Goal: Browse casually: Explore the website without a specific task or goal

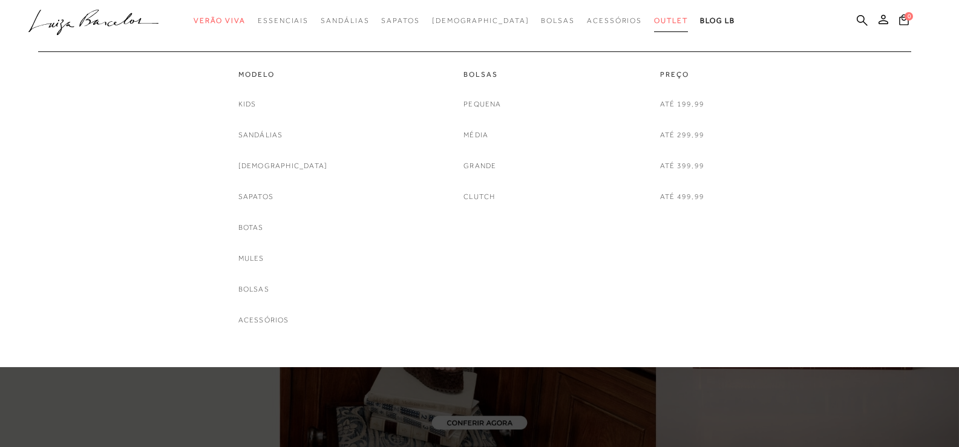
click at [654, 21] on span "Outlet" at bounding box center [671, 20] width 34 height 8
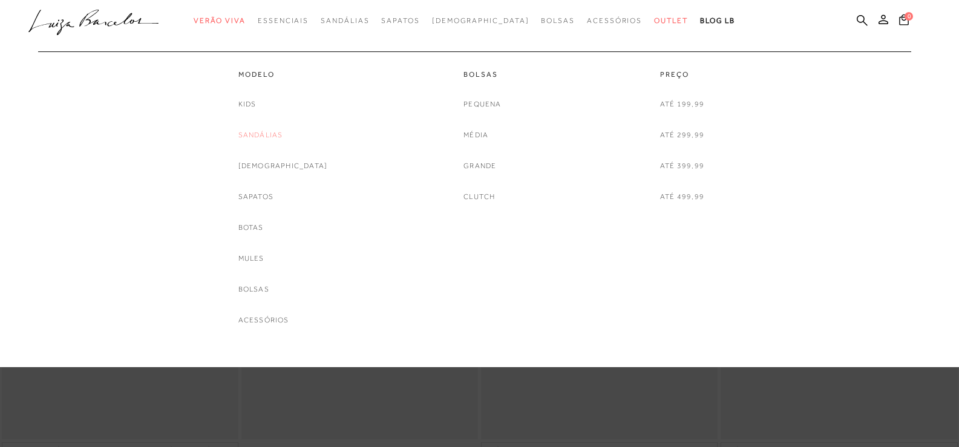
click at [283, 135] on link "Sandálias" at bounding box center [260, 135] width 45 height 13
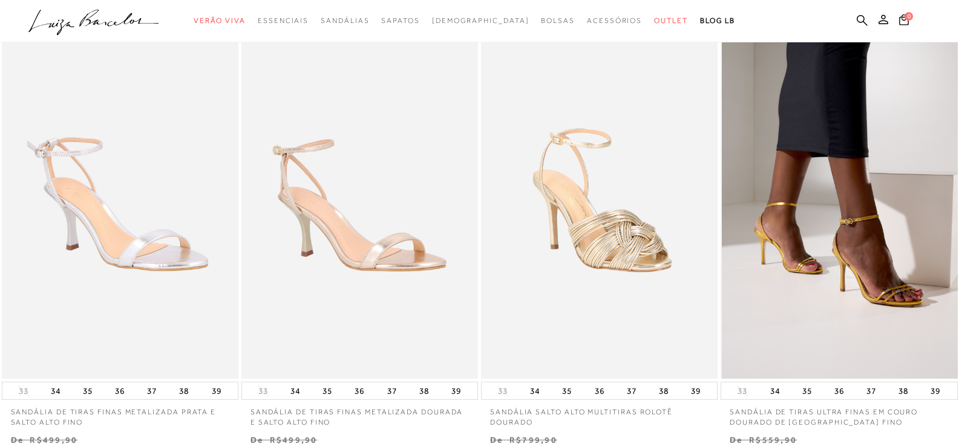
scroll to position [181, 0]
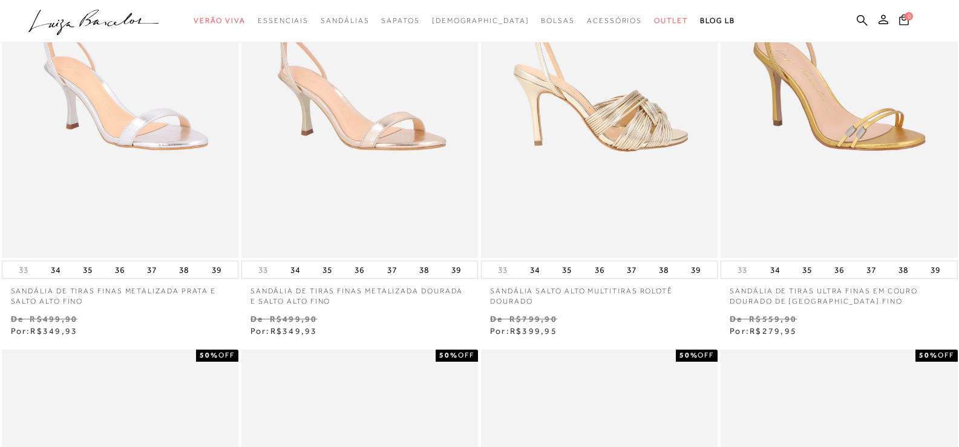
click at [603, 119] on img at bounding box center [599, 80] width 235 height 355
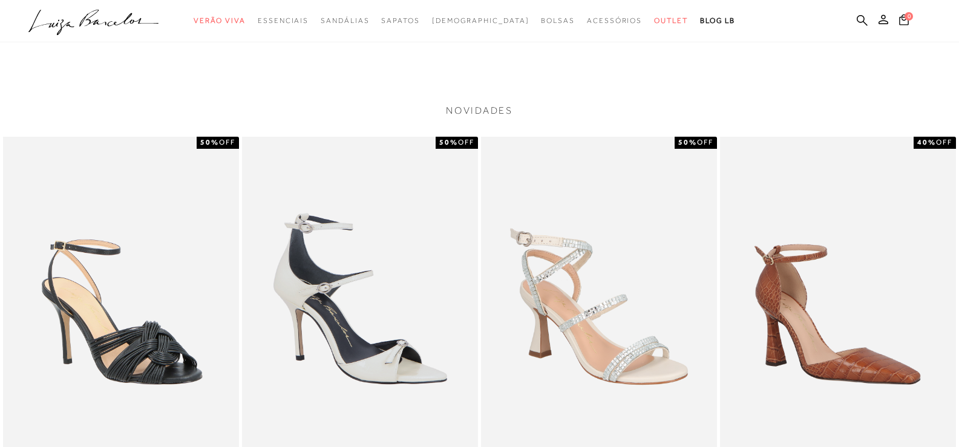
scroll to position [1089, 0]
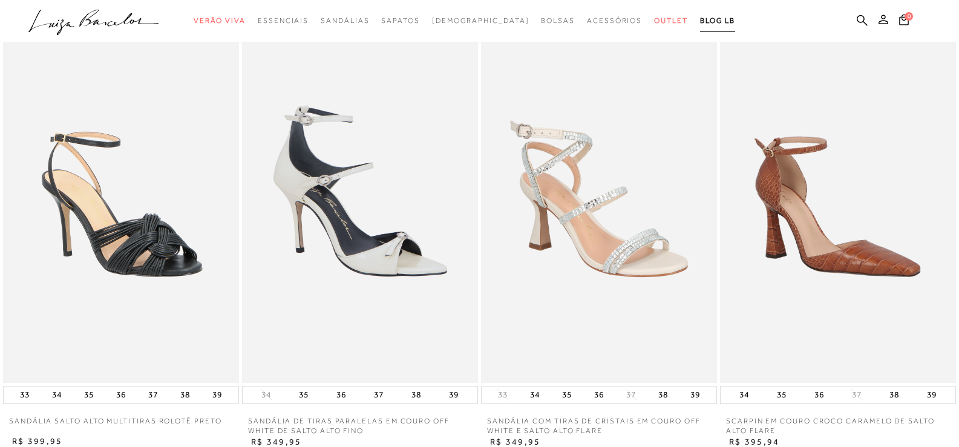
scroll to position [181, 0]
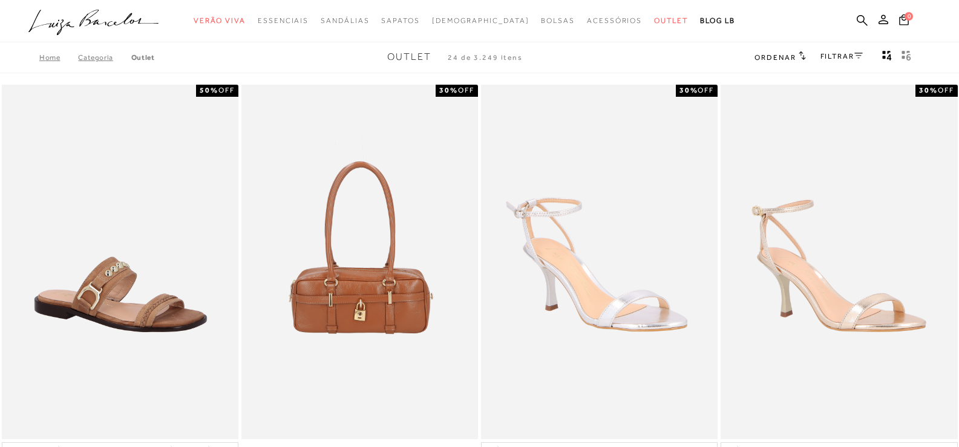
scroll to position [181, 0]
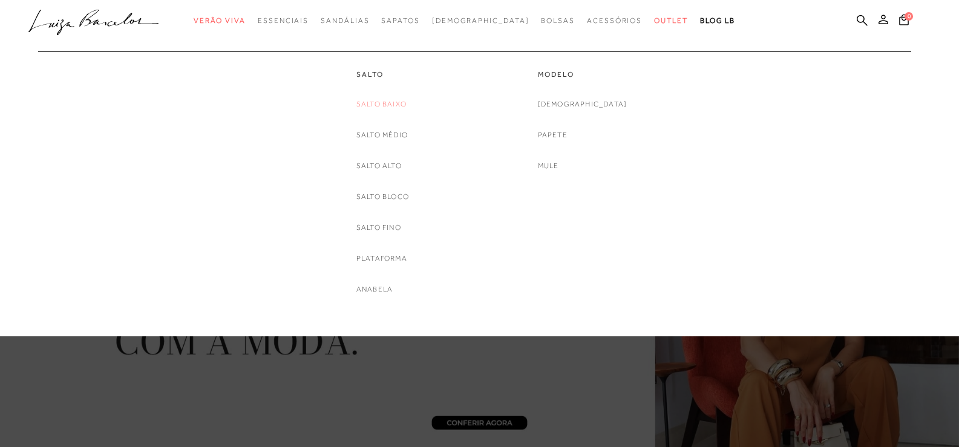
click at [385, 100] on link "Salto Baixo" at bounding box center [381, 104] width 50 height 13
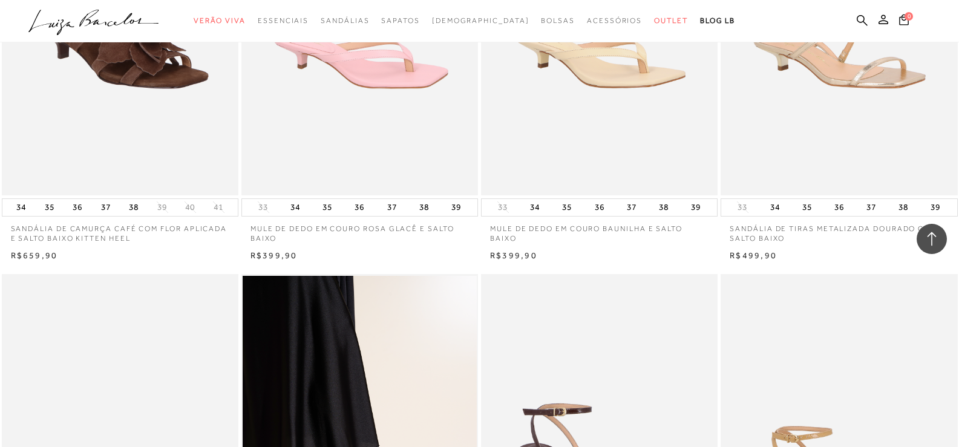
scroll to position [1452, 0]
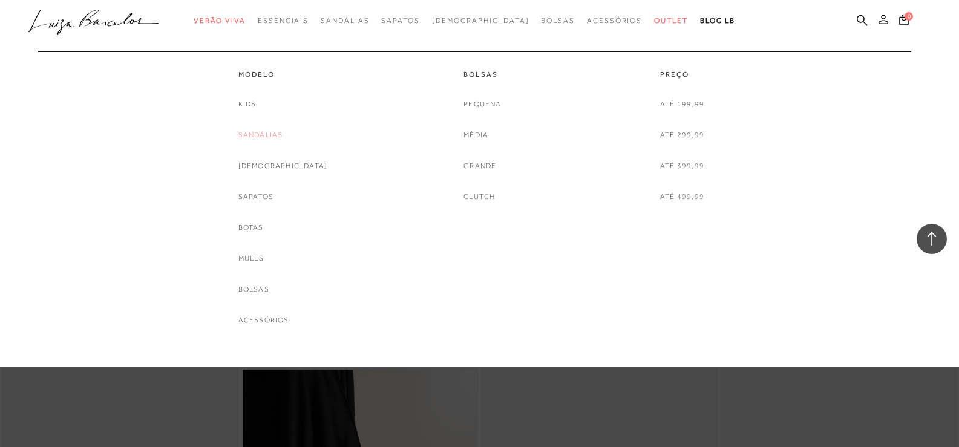
click at [283, 136] on link "Sandálias" at bounding box center [260, 135] width 45 height 13
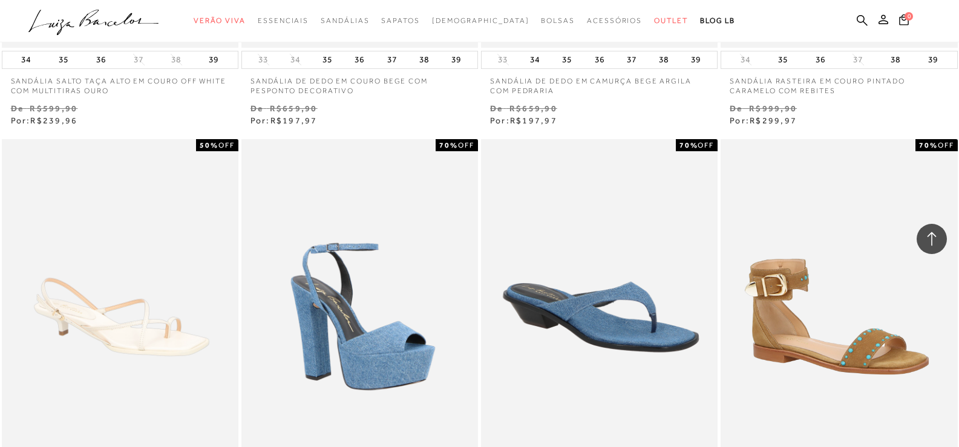
scroll to position [2480, 0]
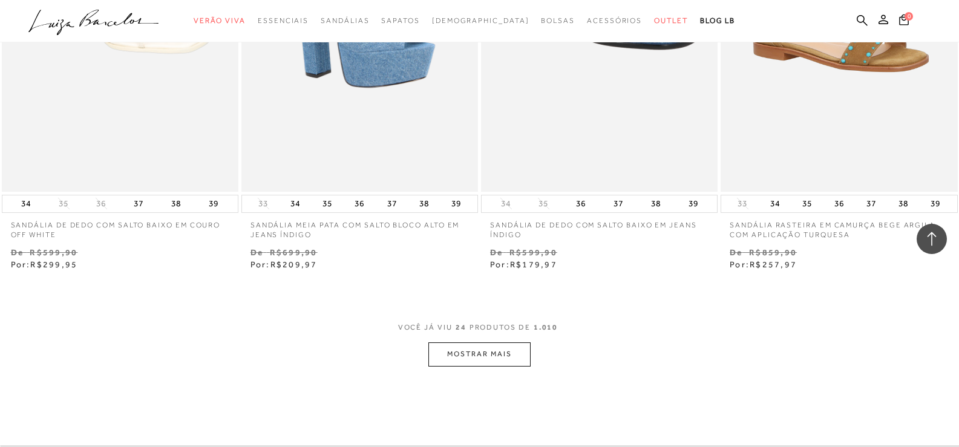
click at [470, 360] on button "MOSTRAR MAIS" at bounding box center [479, 354] width 102 height 24
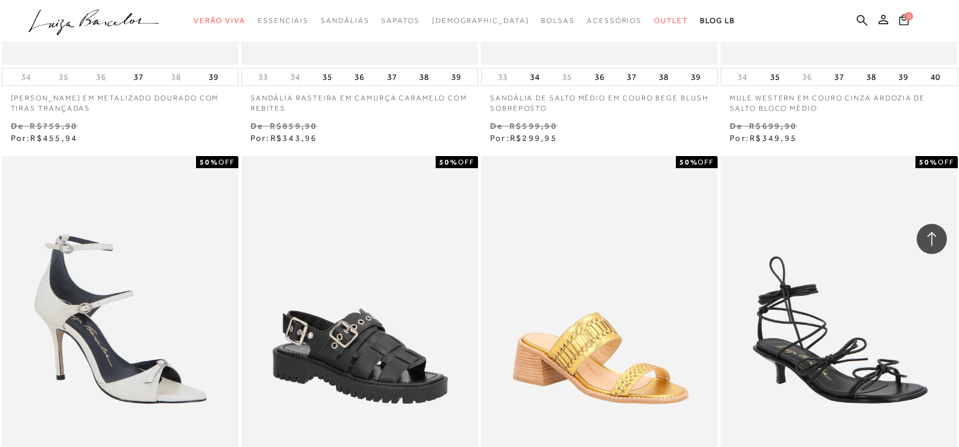
scroll to position [5202, 0]
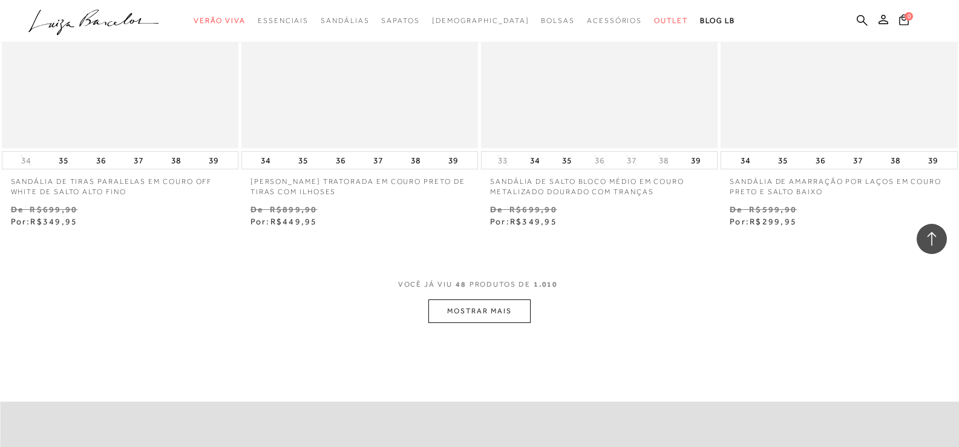
click at [448, 307] on button "MOSTRAR MAIS" at bounding box center [479, 311] width 102 height 24
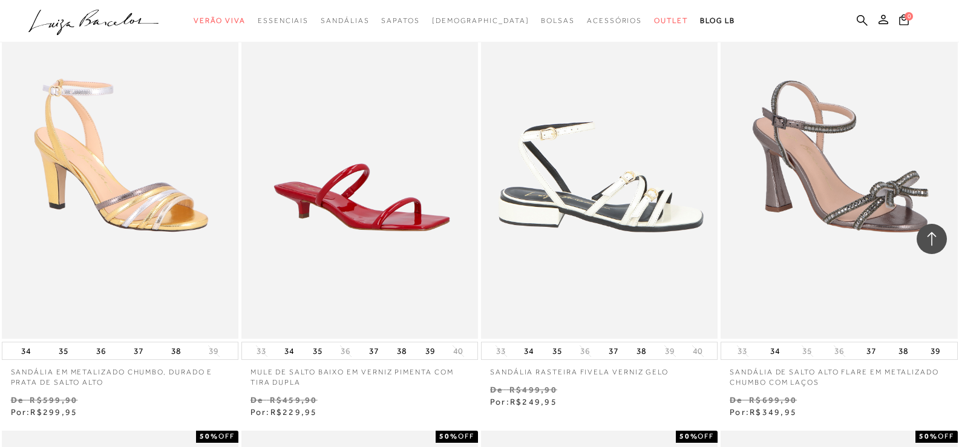
scroll to position [7319, 0]
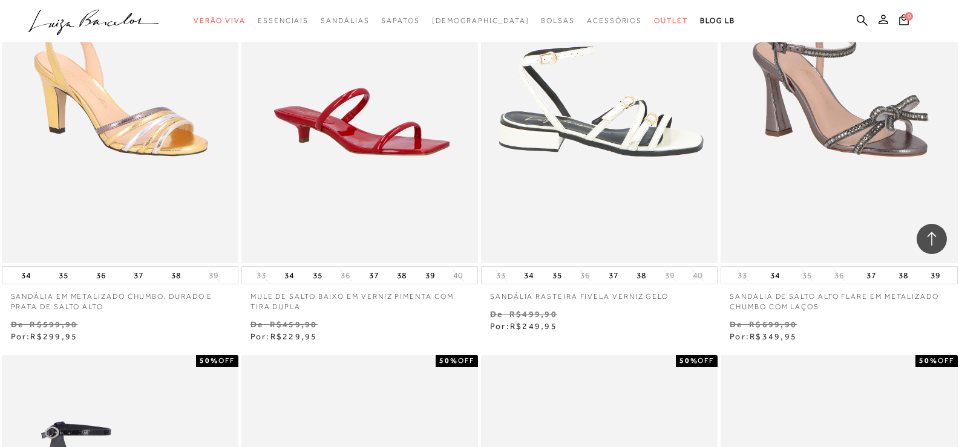
click at [609, 155] on img at bounding box center [599, 86] width 235 height 355
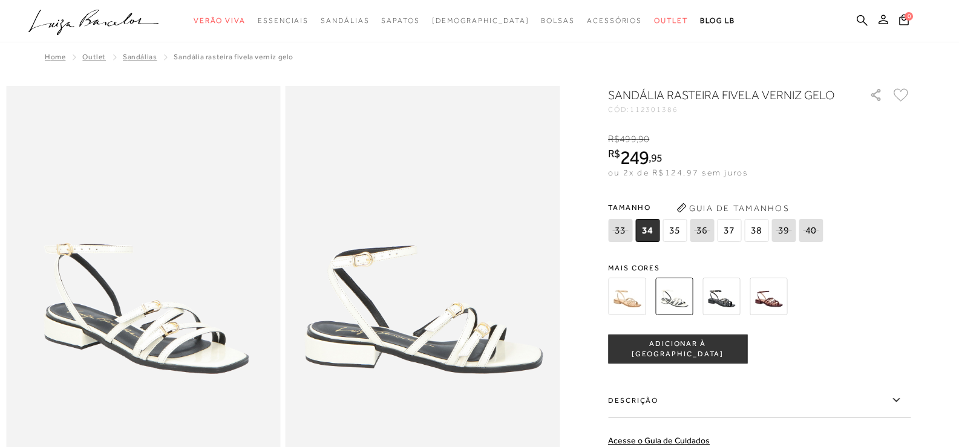
click at [727, 296] on img at bounding box center [721, 297] width 38 height 38
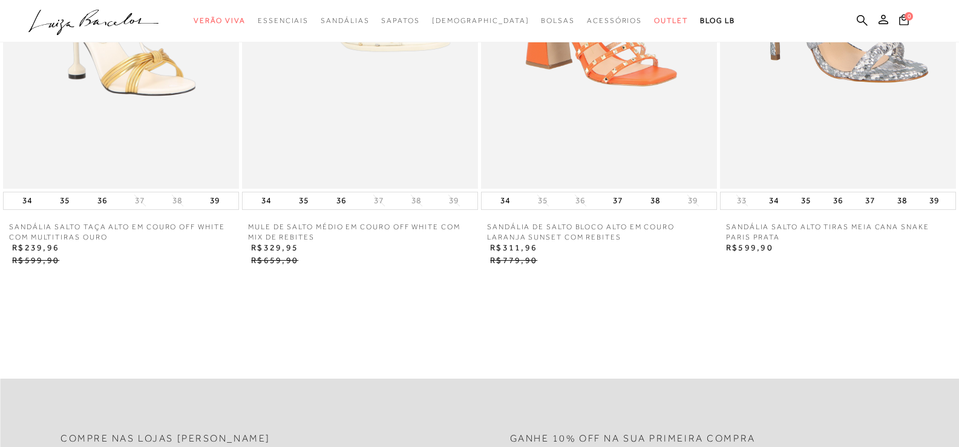
scroll to position [1270, 0]
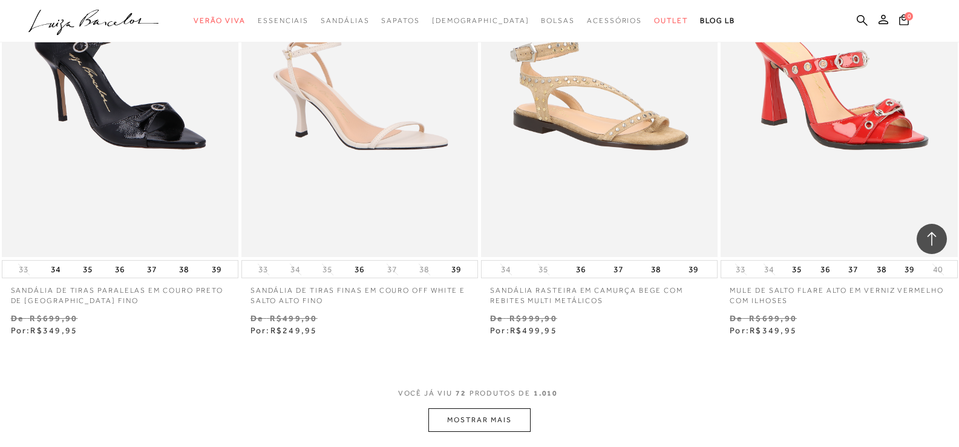
scroll to position [7924, 0]
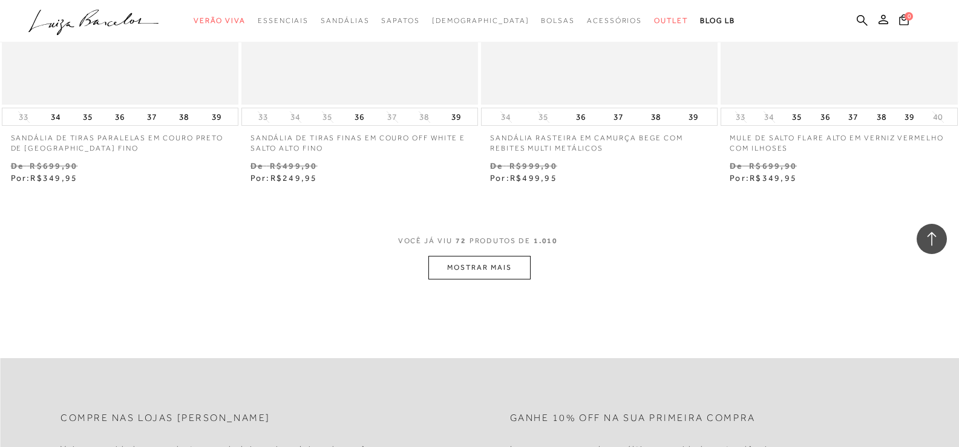
click at [496, 262] on button "MOSTRAR MAIS" at bounding box center [479, 268] width 102 height 24
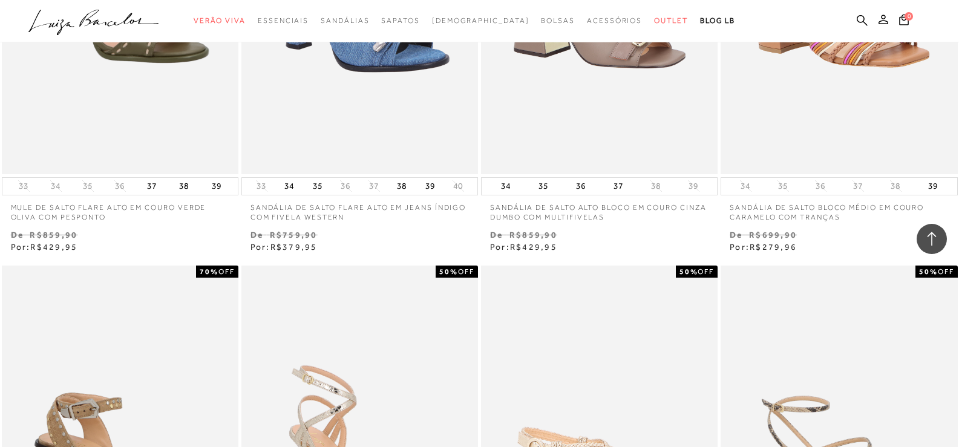
scroll to position [9497, 0]
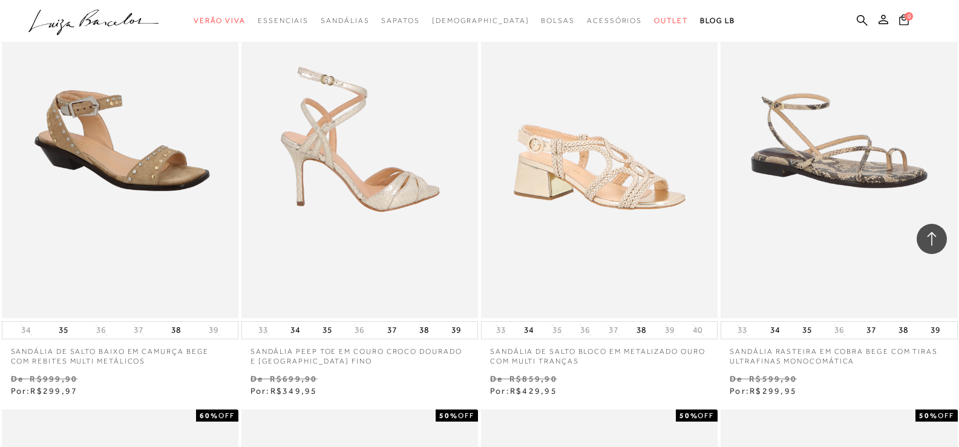
click at [395, 198] on img at bounding box center [360, 140] width 235 height 355
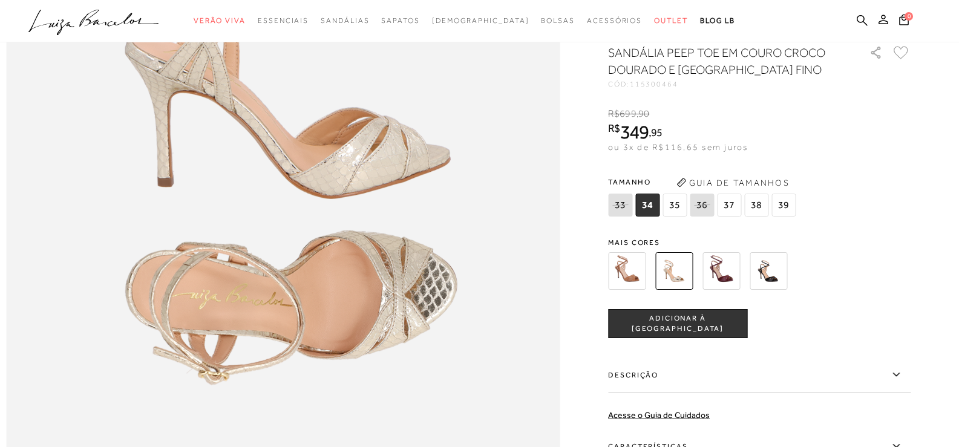
scroll to position [907, 0]
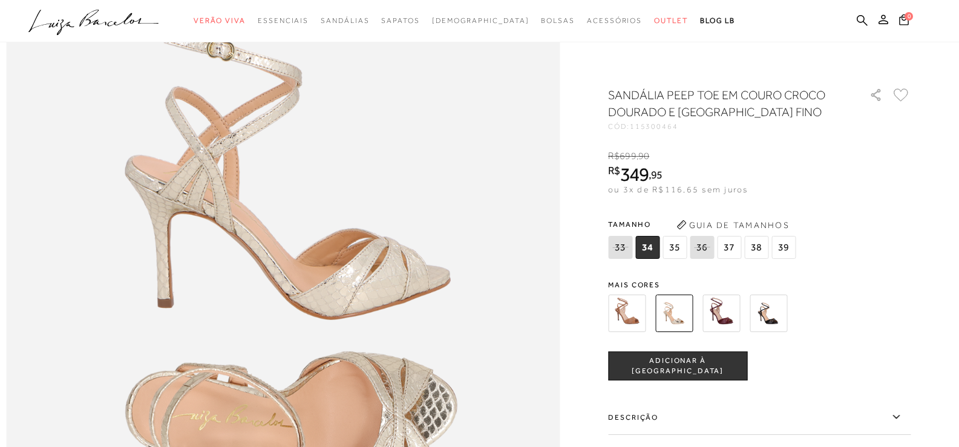
click at [629, 308] on img at bounding box center [627, 314] width 38 height 38
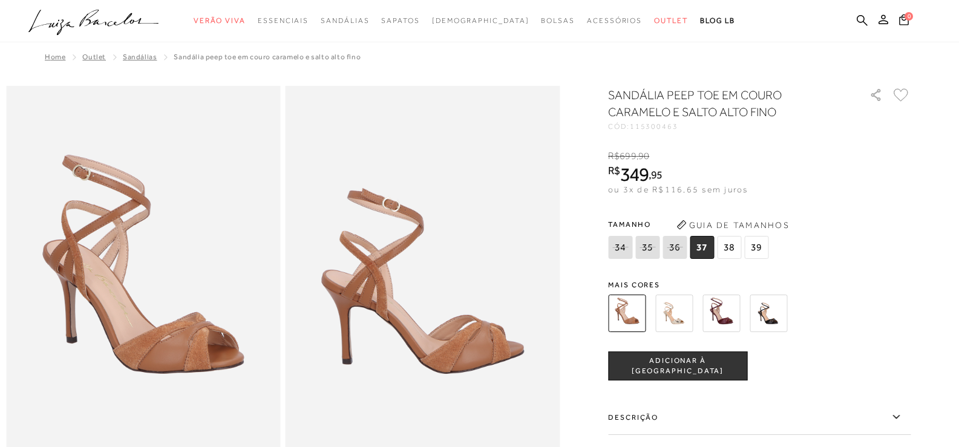
click at [726, 313] on img at bounding box center [721, 314] width 38 height 38
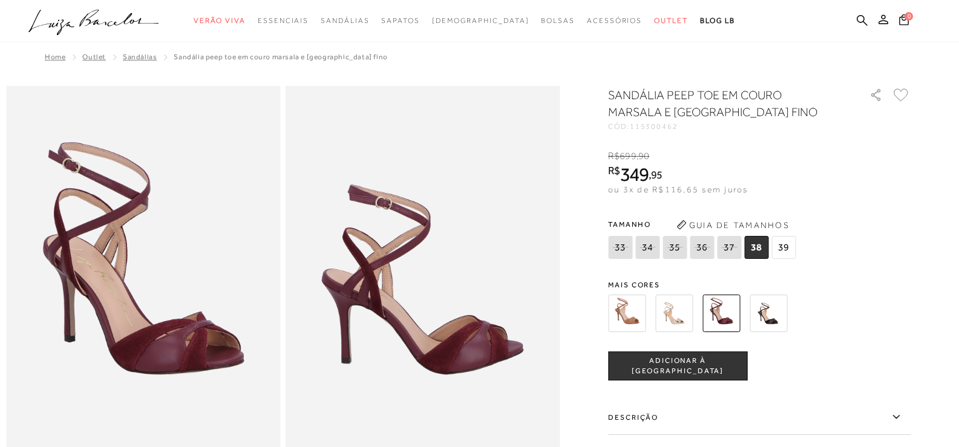
click at [774, 313] on img at bounding box center [768, 314] width 38 height 38
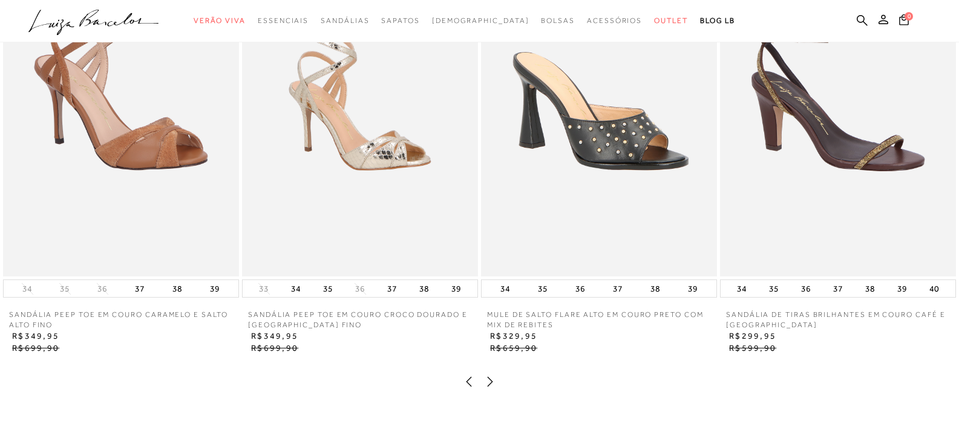
scroll to position [1996, 0]
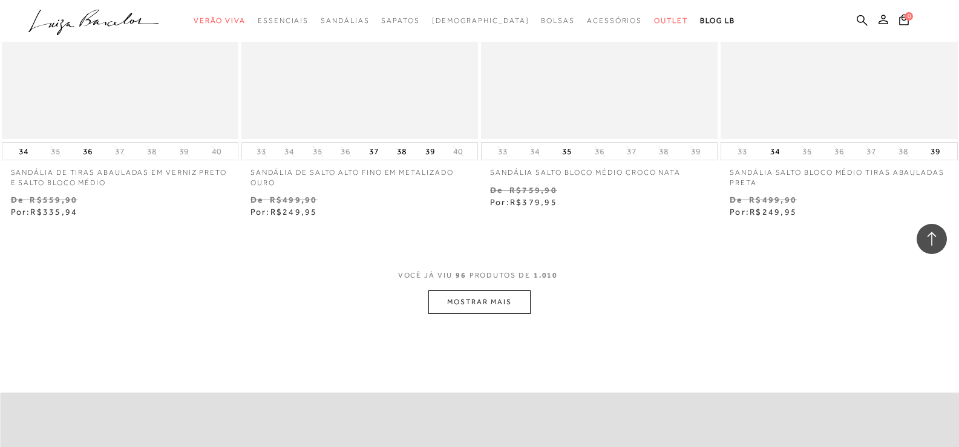
scroll to position [10626, 0]
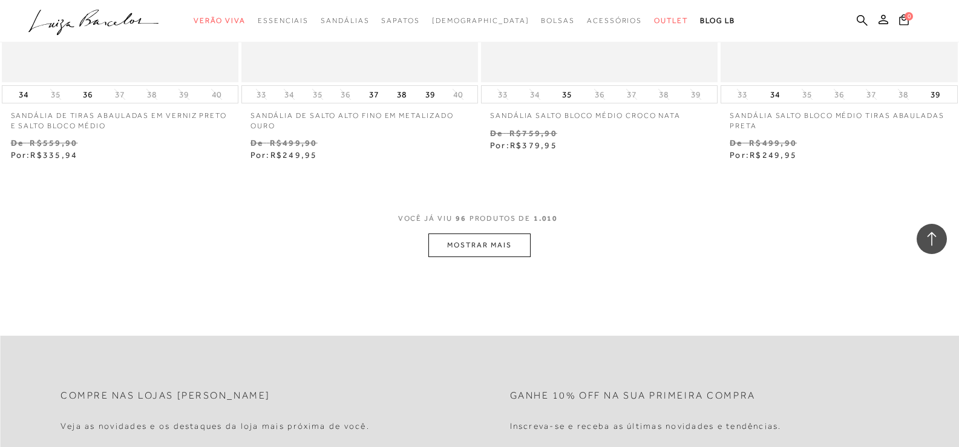
click at [500, 255] on button "MOSTRAR MAIS" at bounding box center [479, 245] width 102 height 24
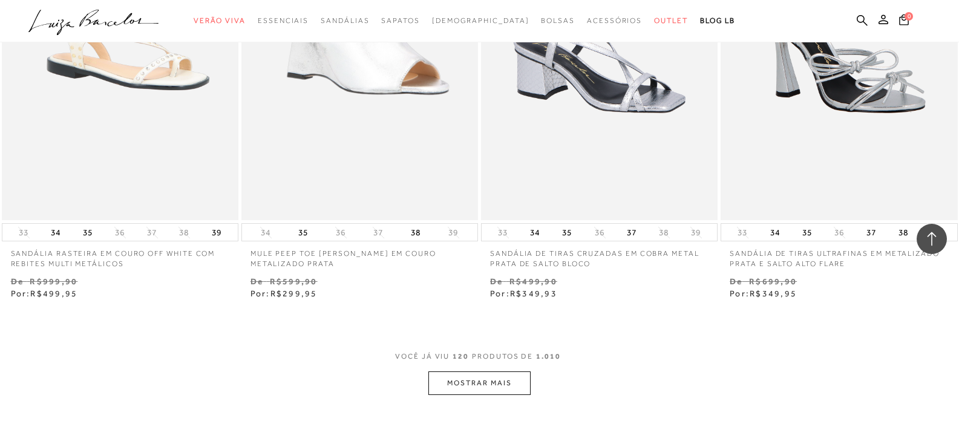
scroll to position [13408, 0]
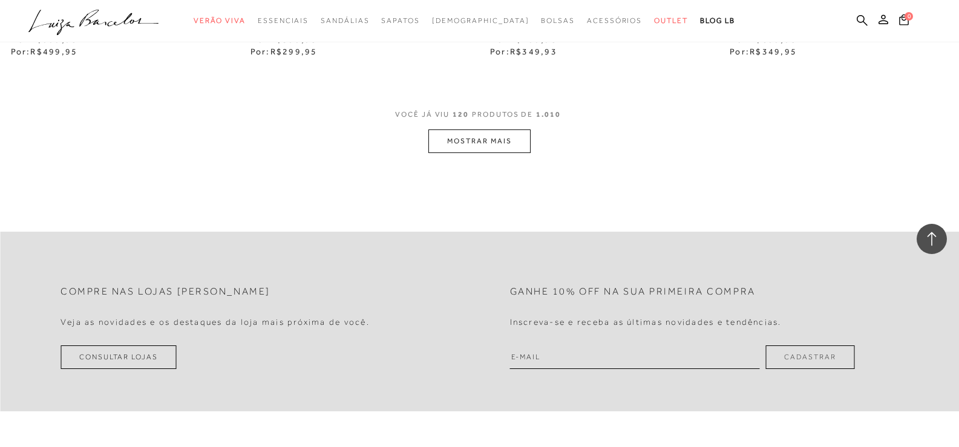
click at [479, 143] on button "MOSTRAR MAIS" at bounding box center [479, 141] width 102 height 24
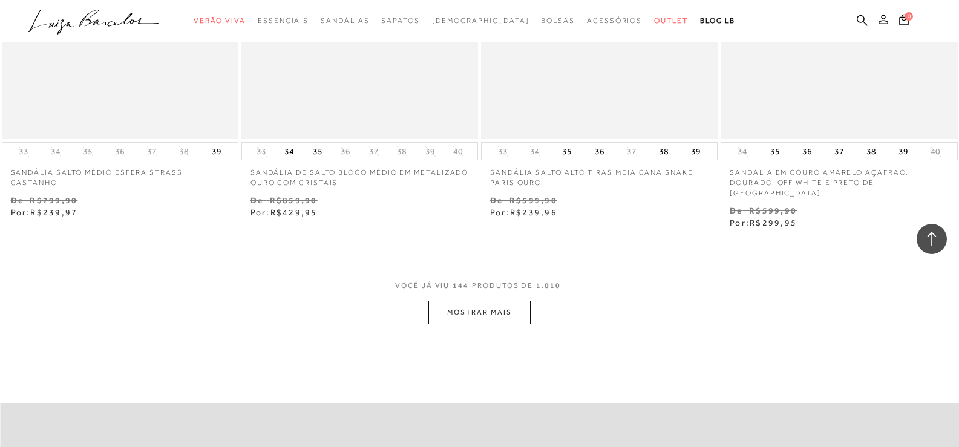
scroll to position [16070, 0]
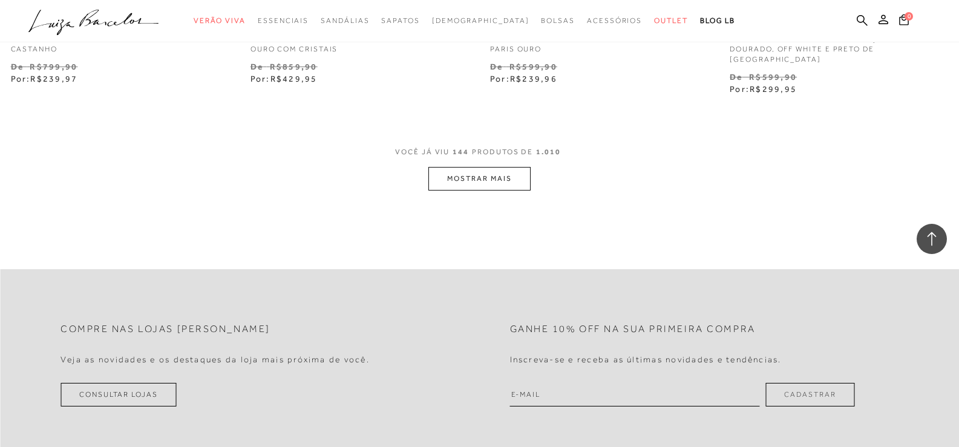
click at [473, 169] on button "MOSTRAR MAIS" at bounding box center [479, 179] width 102 height 24
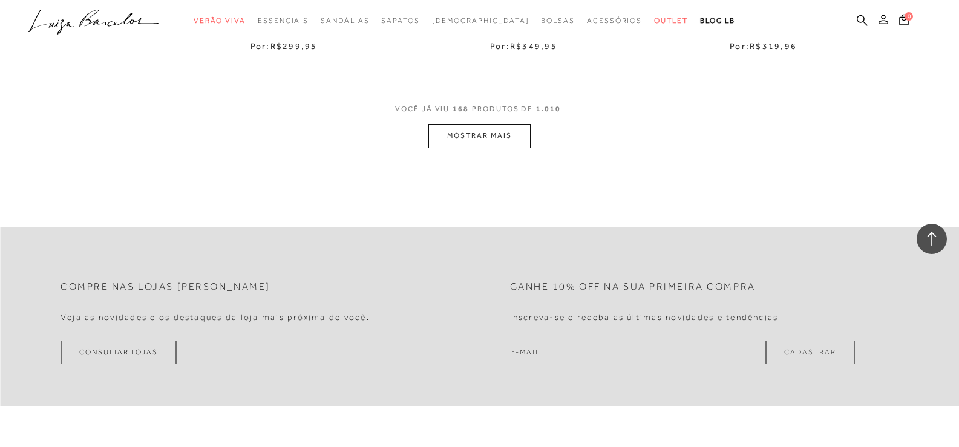
scroll to position [18792, 0]
click at [483, 123] on button "MOSTRAR MAIS" at bounding box center [479, 135] width 102 height 24
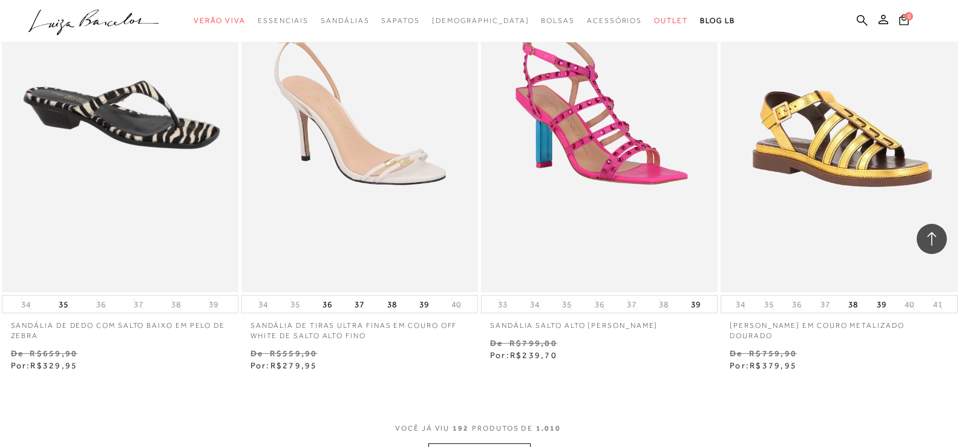
scroll to position [21514, 0]
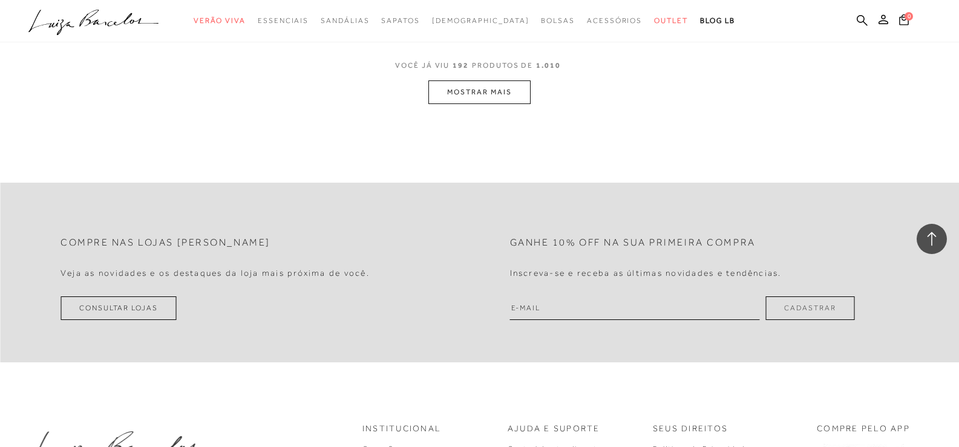
click at [469, 86] on button "MOSTRAR MAIS" at bounding box center [479, 92] width 102 height 24
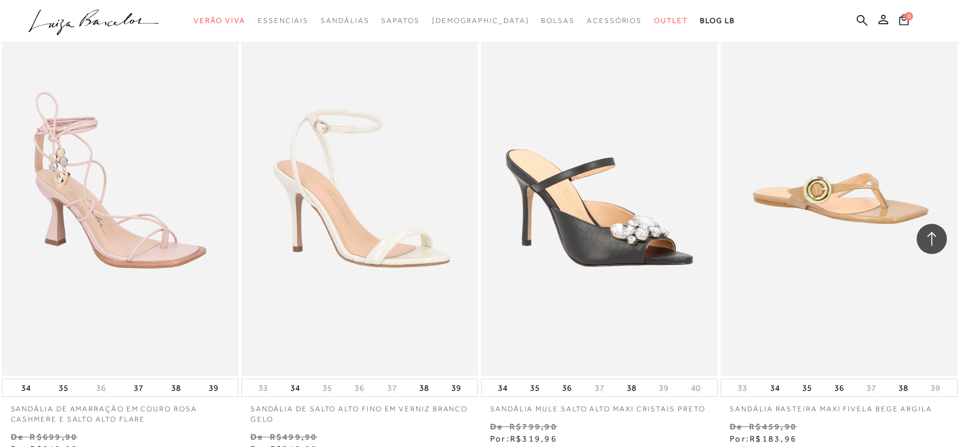
scroll to position [24192, 0]
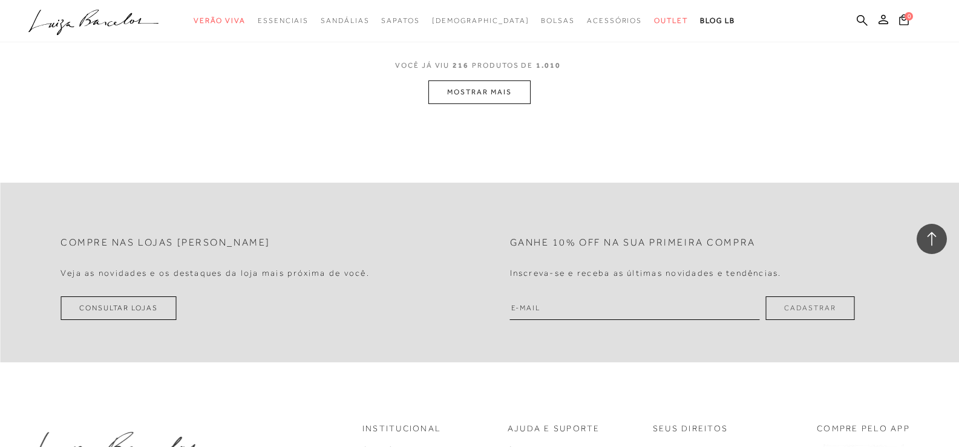
click at [488, 85] on button "MOSTRAR MAIS" at bounding box center [479, 92] width 102 height 24
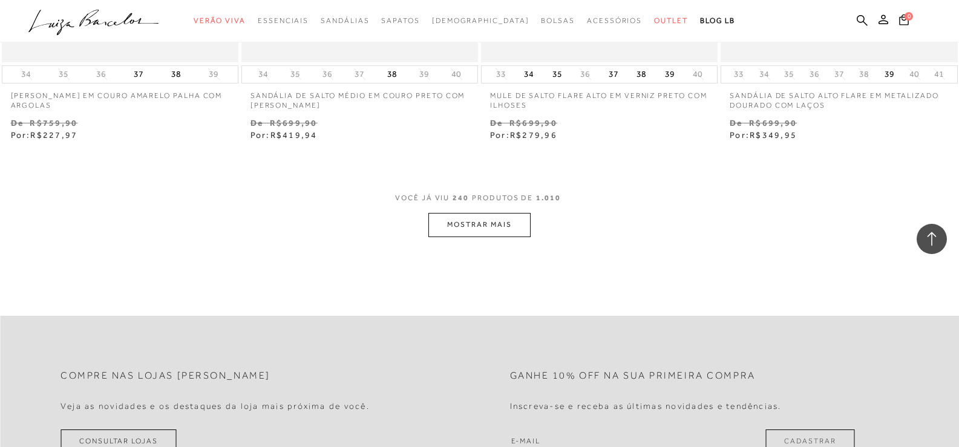
scroll to position [26690, 0]
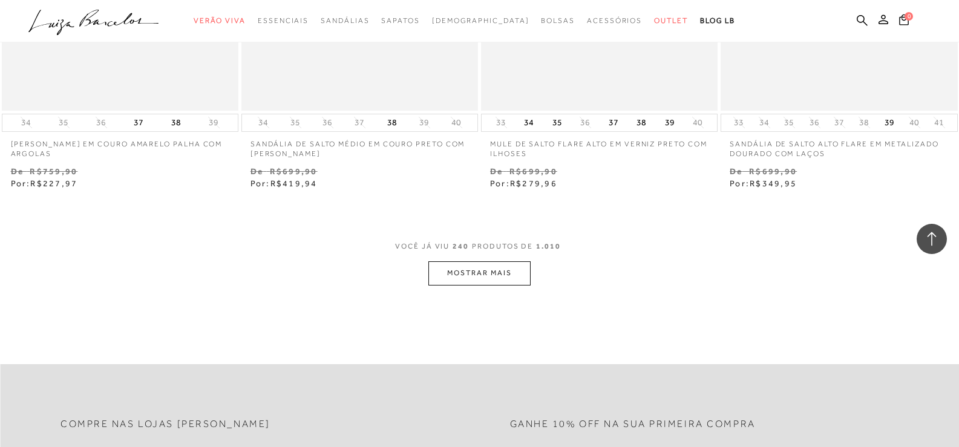
click at [468, 268] on button "MOSTRAR MAIS" at bounding box center [479, 273] width 102 height 24
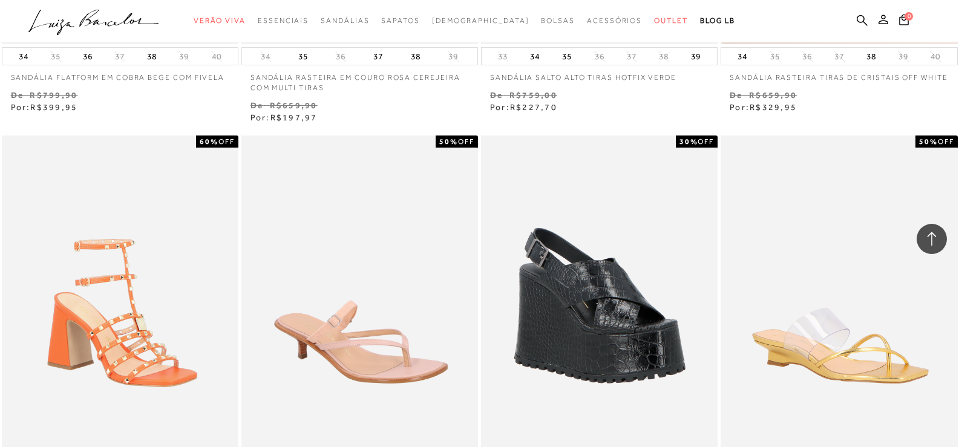
scroll to position [29291, 0]
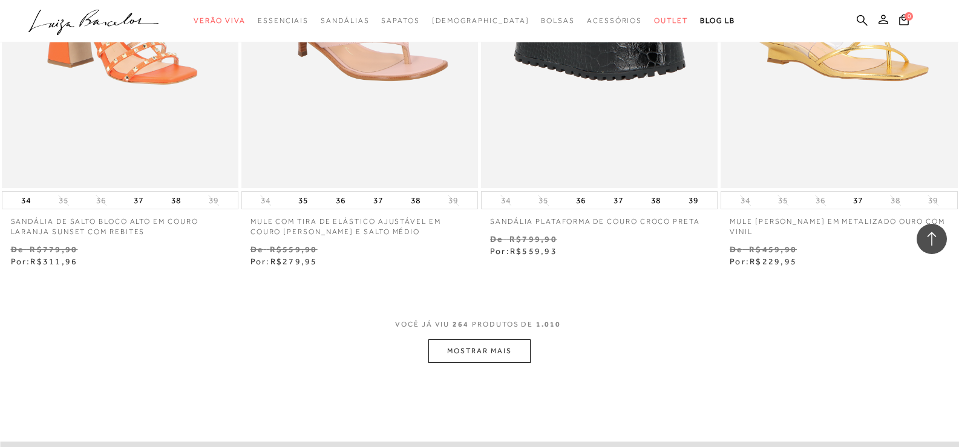
click at [504, 339] on button "MOSTRAR MAIS" at bounding box center [479, 351] width 102 height 24
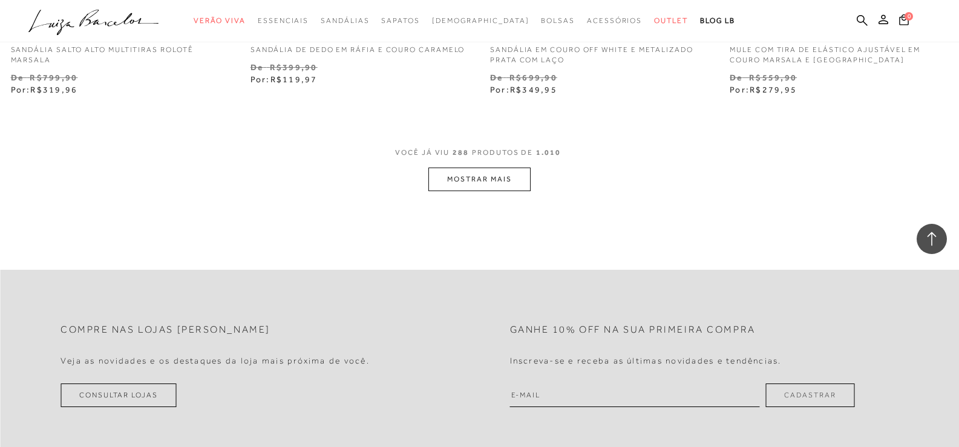
scroll to position [32194, 0]
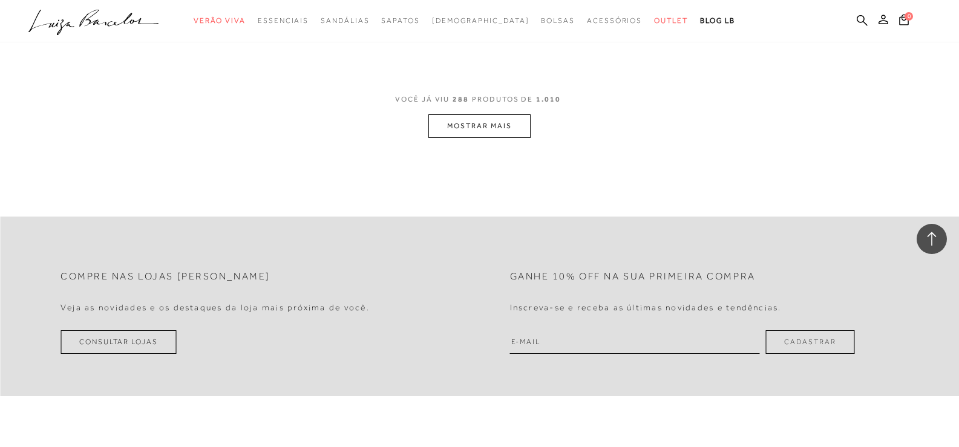
click at [505, 119] on button "MOSTRAR MAIS" at bounding box center [479, 126] width 102 height 24
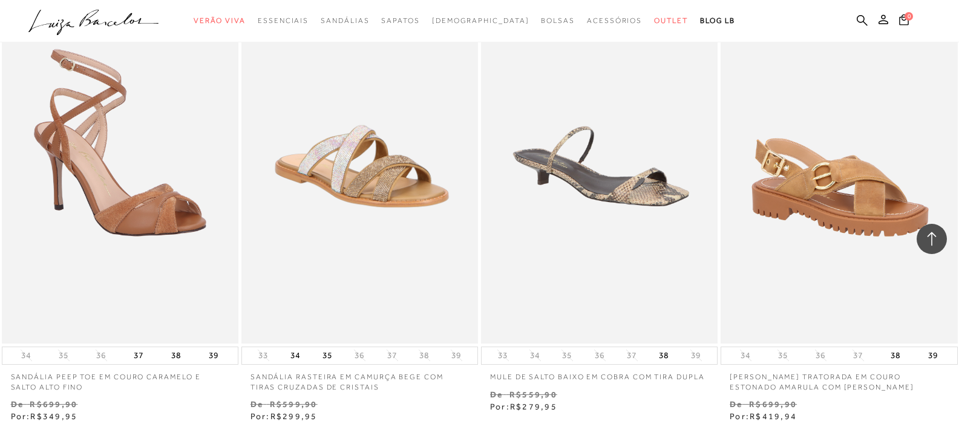
scroll to position [34856, 0]
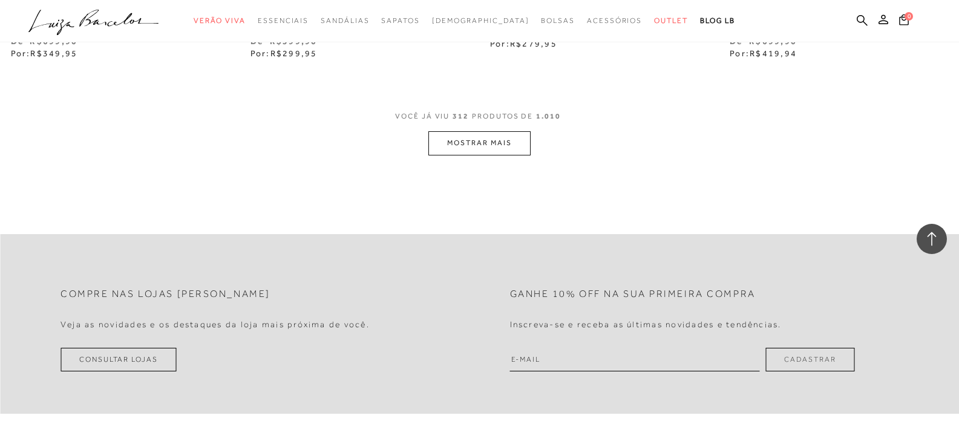
click at [500, 135] on button "MOSTRAR MAIS" at bounding box center [479, 143] width 102 height 24
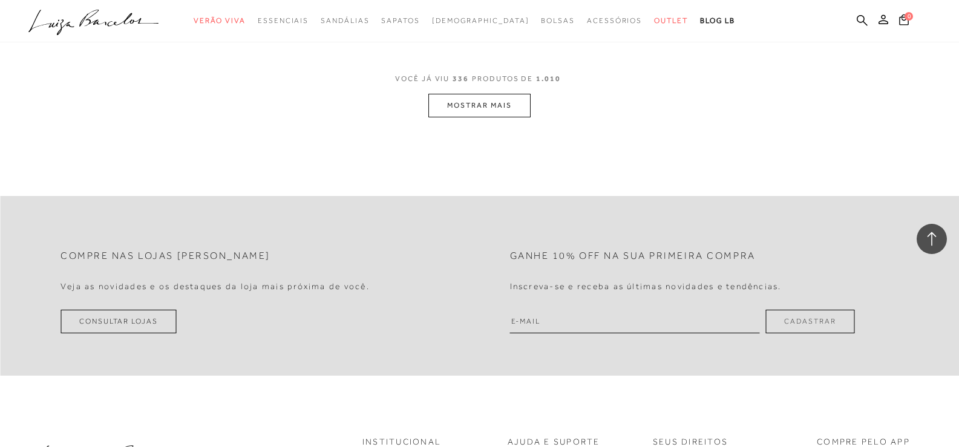
scroll to position [37578, 0]
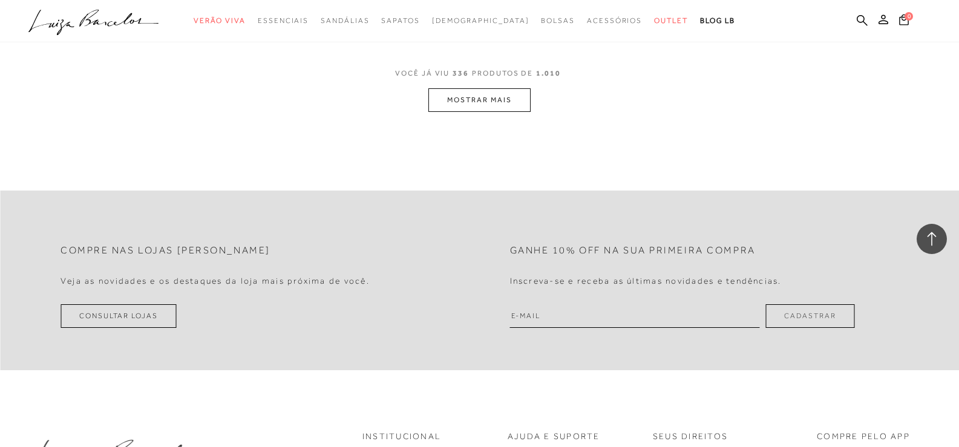
click at [480, 95] on button "MOSTRAR MAIS" at bounding box center [479, 100] width 102 height 24
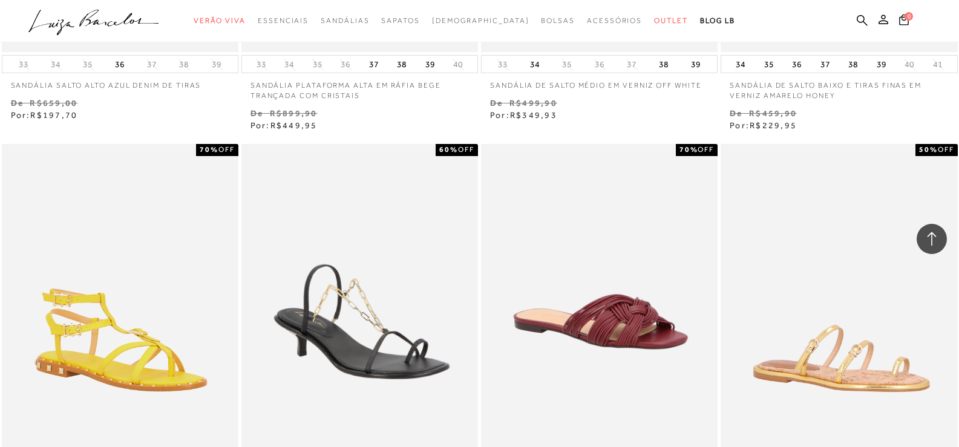
scroll to position [40058, 0]
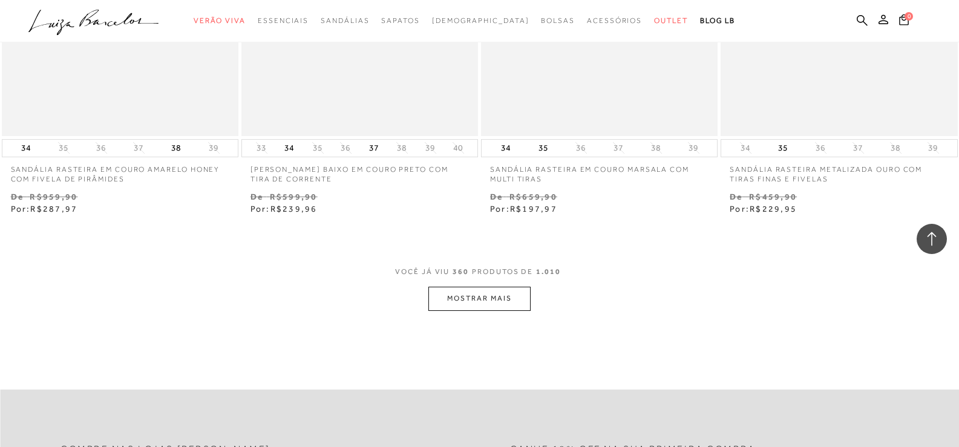
click at [494, 298] on button "MOSTRAR MAIS" at bounding box center [479, 299] width 102 height 24
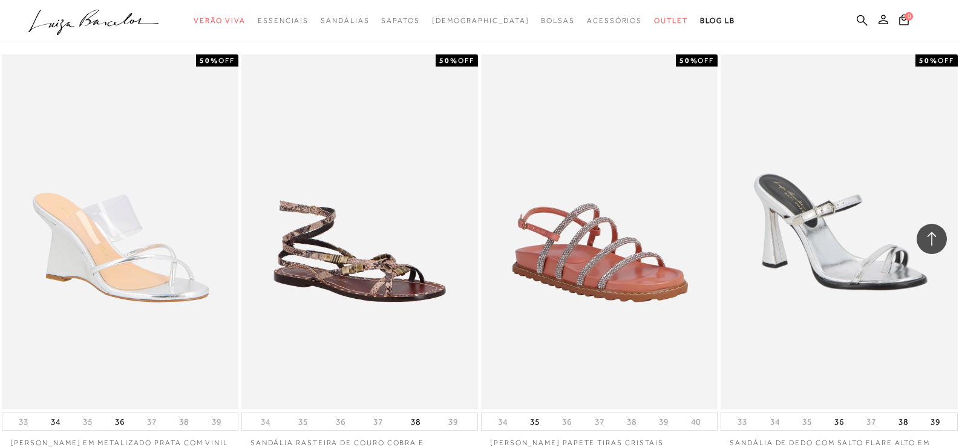
scroll to position [42826, 0]
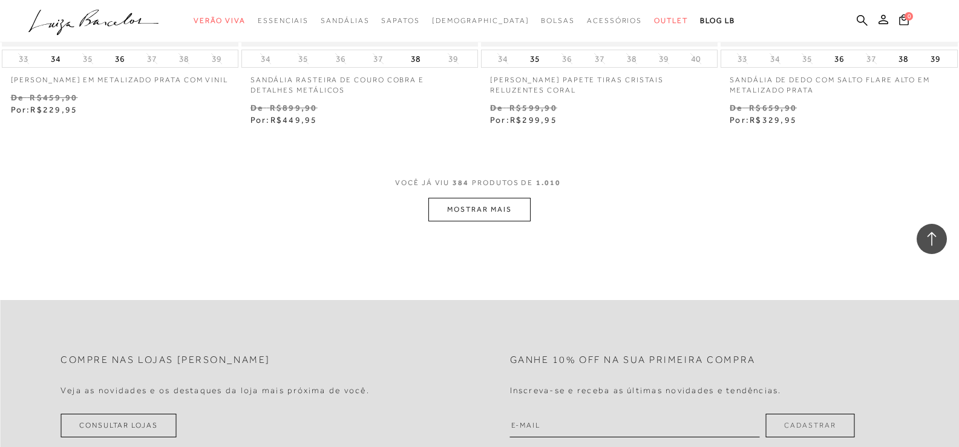
click at [449, 199] on button "MOSTRAR MAIS" at bounding box center [479, 210] width 102 height 24
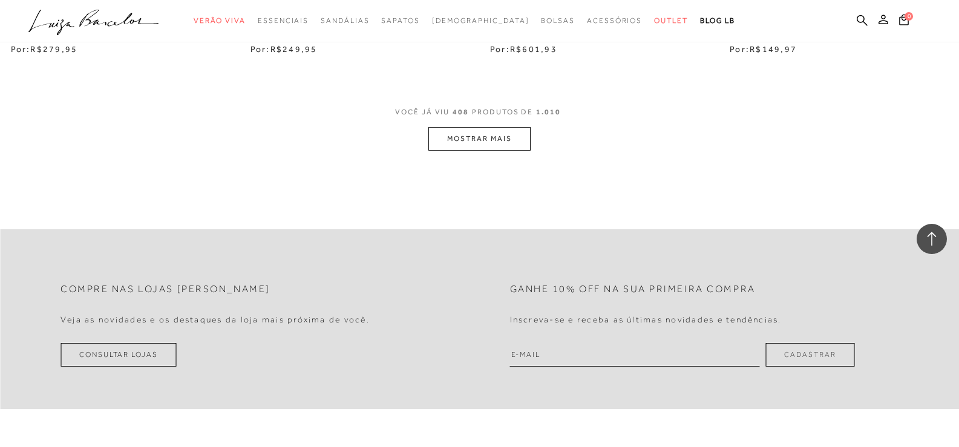
scroll to position [45593, 0]
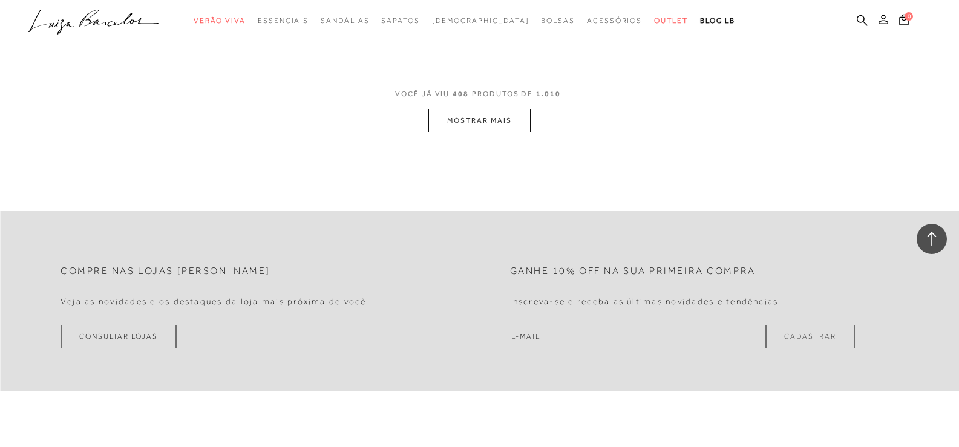
click at [493, 116] on button "MOSTRAR MAIS" at bounding box center [479, 121] width 102 height 24
